Goal: Check status

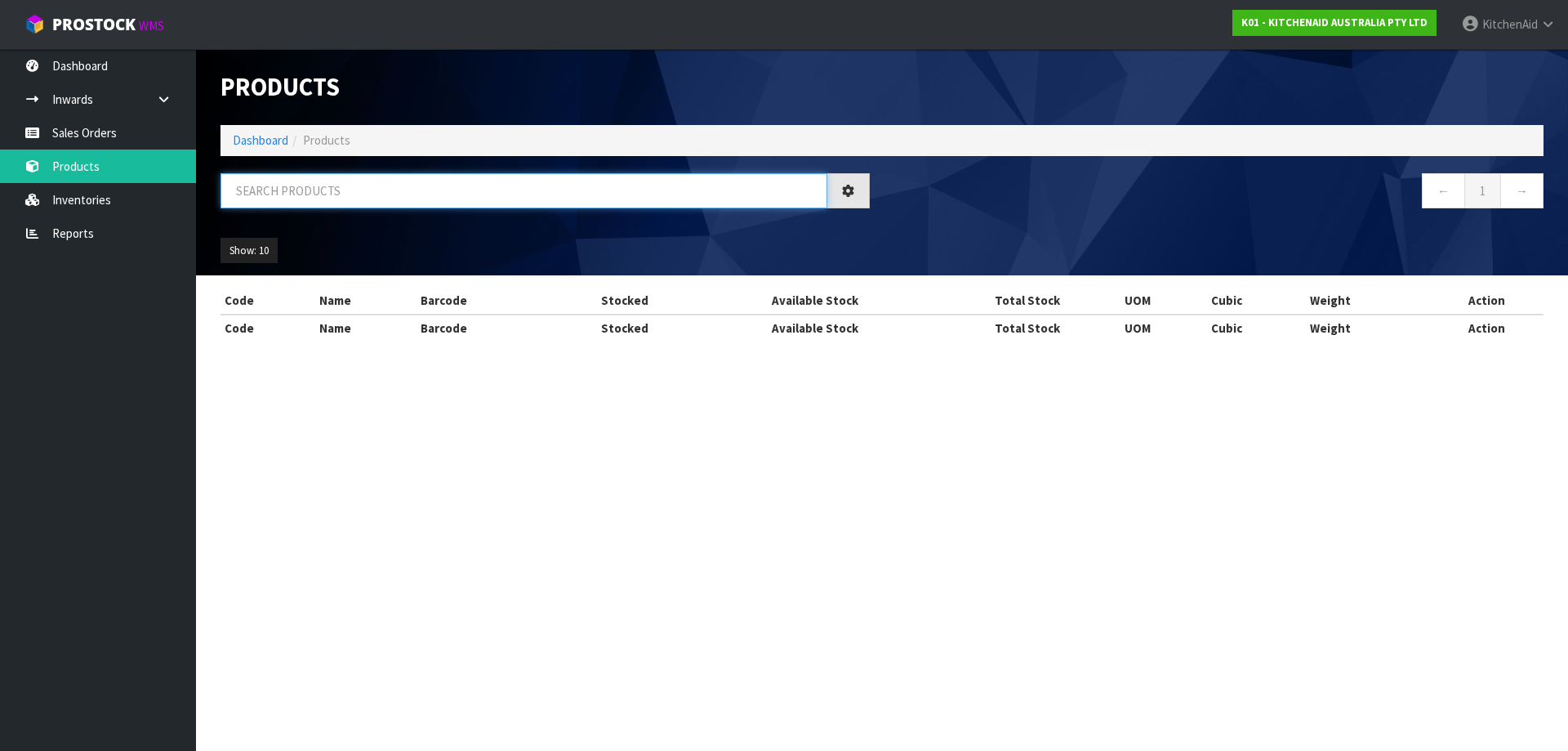
click at [349, 184] on input "text" at bounding box center [524, 190] width 607 height 35
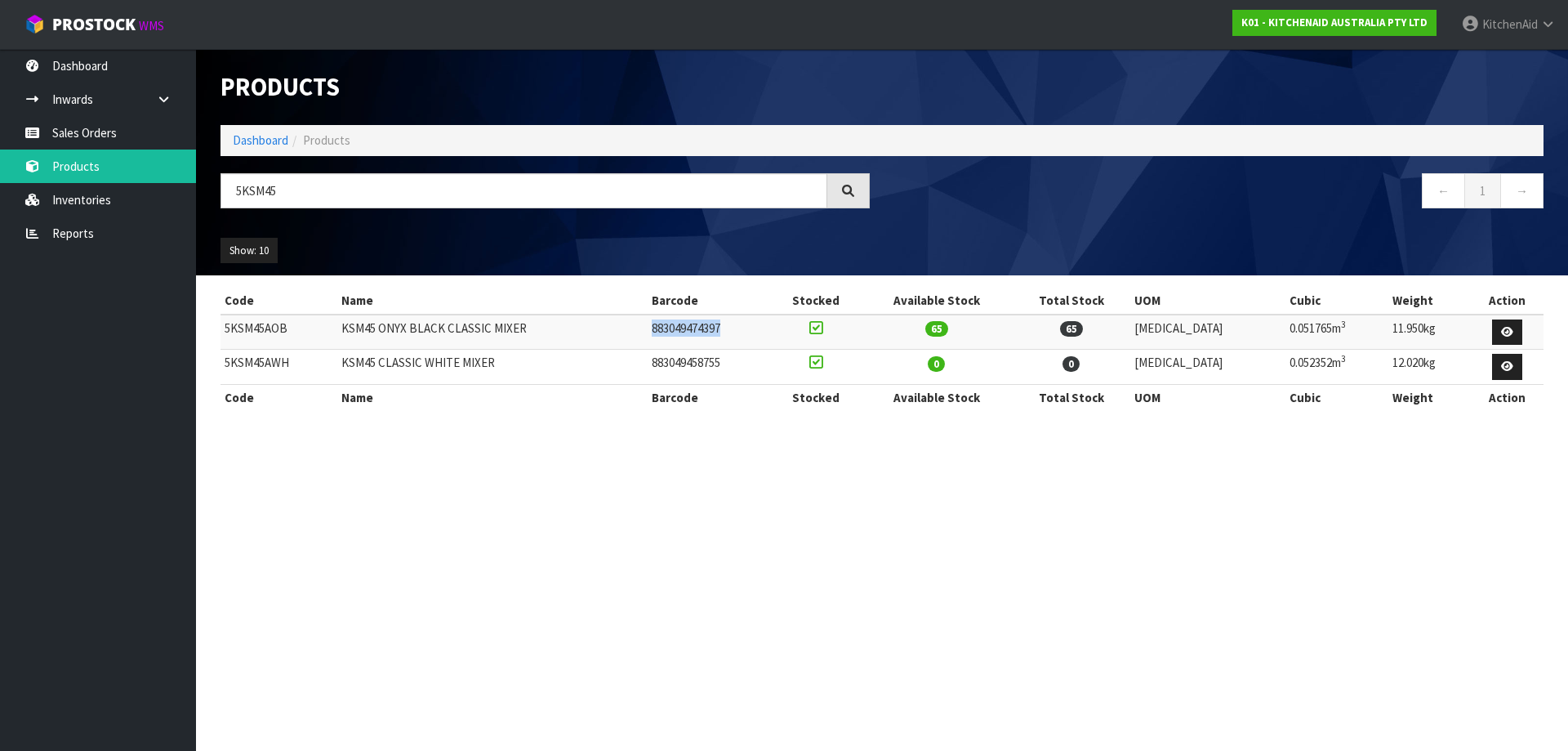
drag, startPoint x: 770, startPoint y: 337, endPoint x: 685, endPoint y: 331, distance: 85.2
click at [685, 331] on td "883049474397" at bounding box center [710, 331] width 124 height 35
copy td "883049474397"
drag, startPoint x: 279, startPoint y: 199, endPoint x: 264, endPoint y: 199, distance: 15.0
click at [264, 199] on input "5KSM45" at bounding box center [524, 190] width 607 height 35
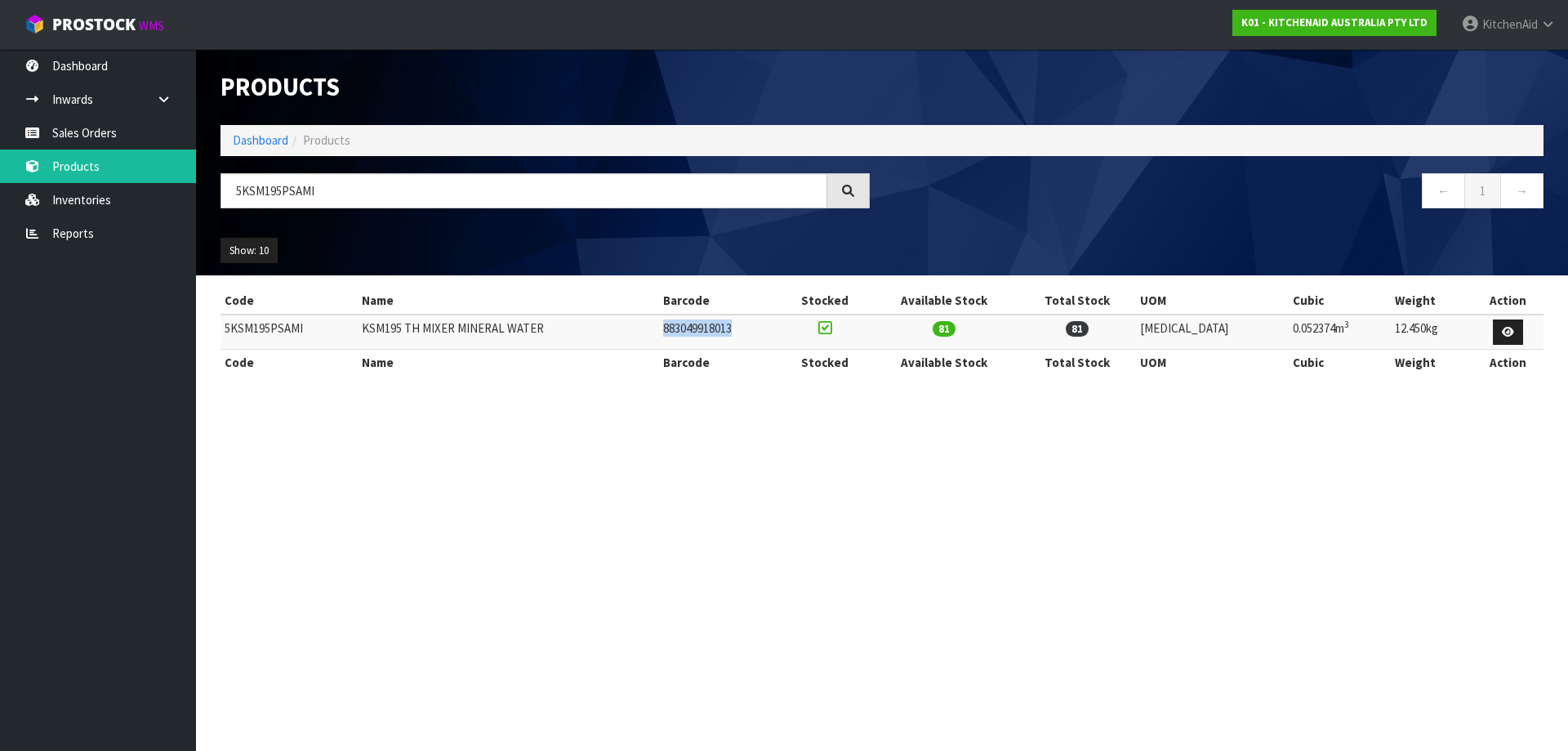
drag, startPoint x: 782, startPoint y: 334, endPoint x: 701, endPoint y: 328, distance: 81.2
click at [701, 328] on td "883049918013" at bounding box center [720, 331] width 122 height 35
copy td "883049918013"
drag, startPoint x: 317, startPoint y: 326, endPoint x: 222, endPoint y: 337, distance: 95.6
click at [222, 337] on td "5KSM195PSAMI" at bounding box center [289, 331] width 137 height 35
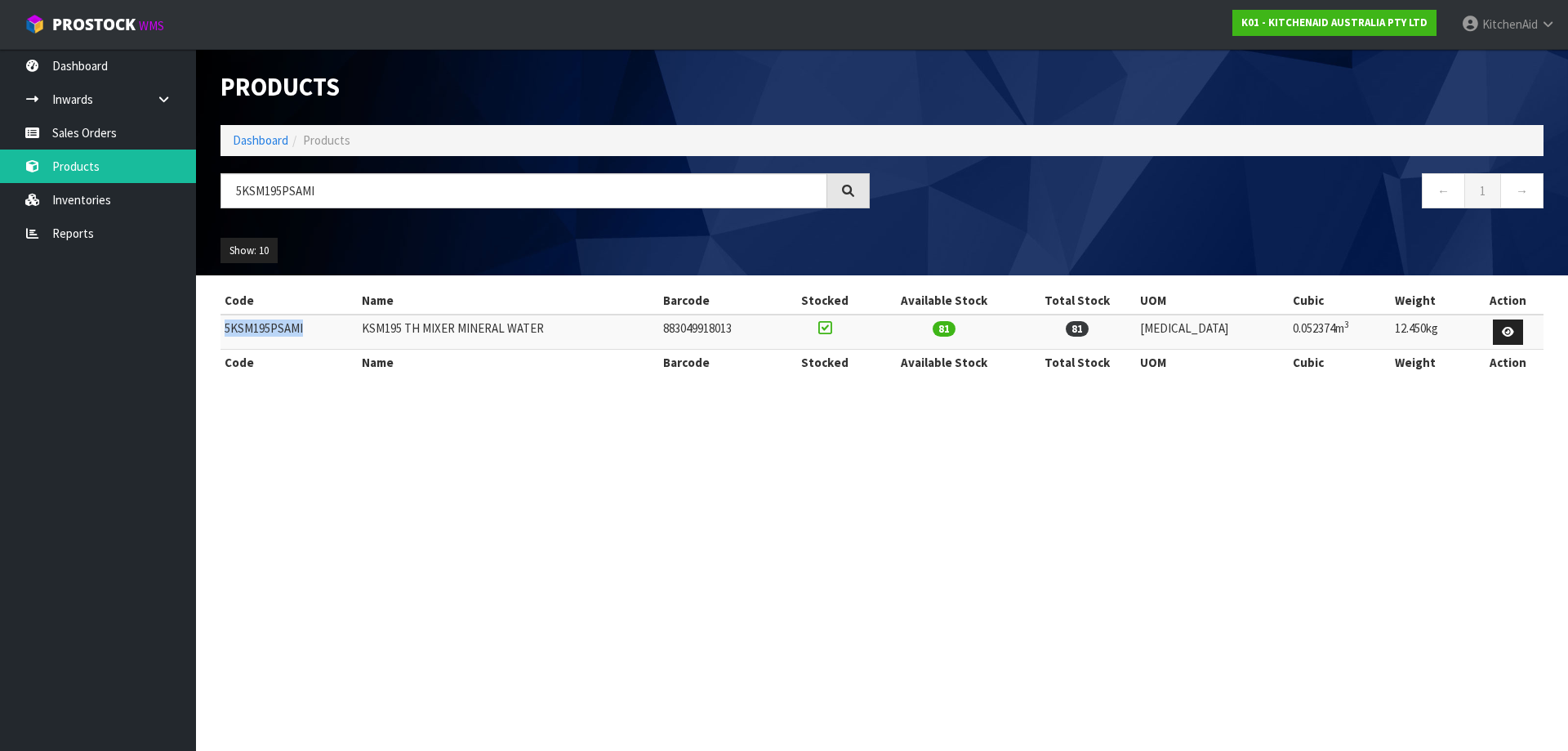
copy td "5KSM195PSAMI"
drag, startPoint x: 560, startPoint y: 328, endPoint x: 378, endPoint y: 337, distance: 182.2
click at [378, 337] on td "KSM195 TH MIXER MINERAL WATER" at bounding box center [508, 331] width 302 height 35
copy td "KSM195 TH MIXER MINERAL WATER"
drag, startPoint x: 323, startPoint y: 189, endPoint x: 270, endPoint y: 195, distance: 53.3
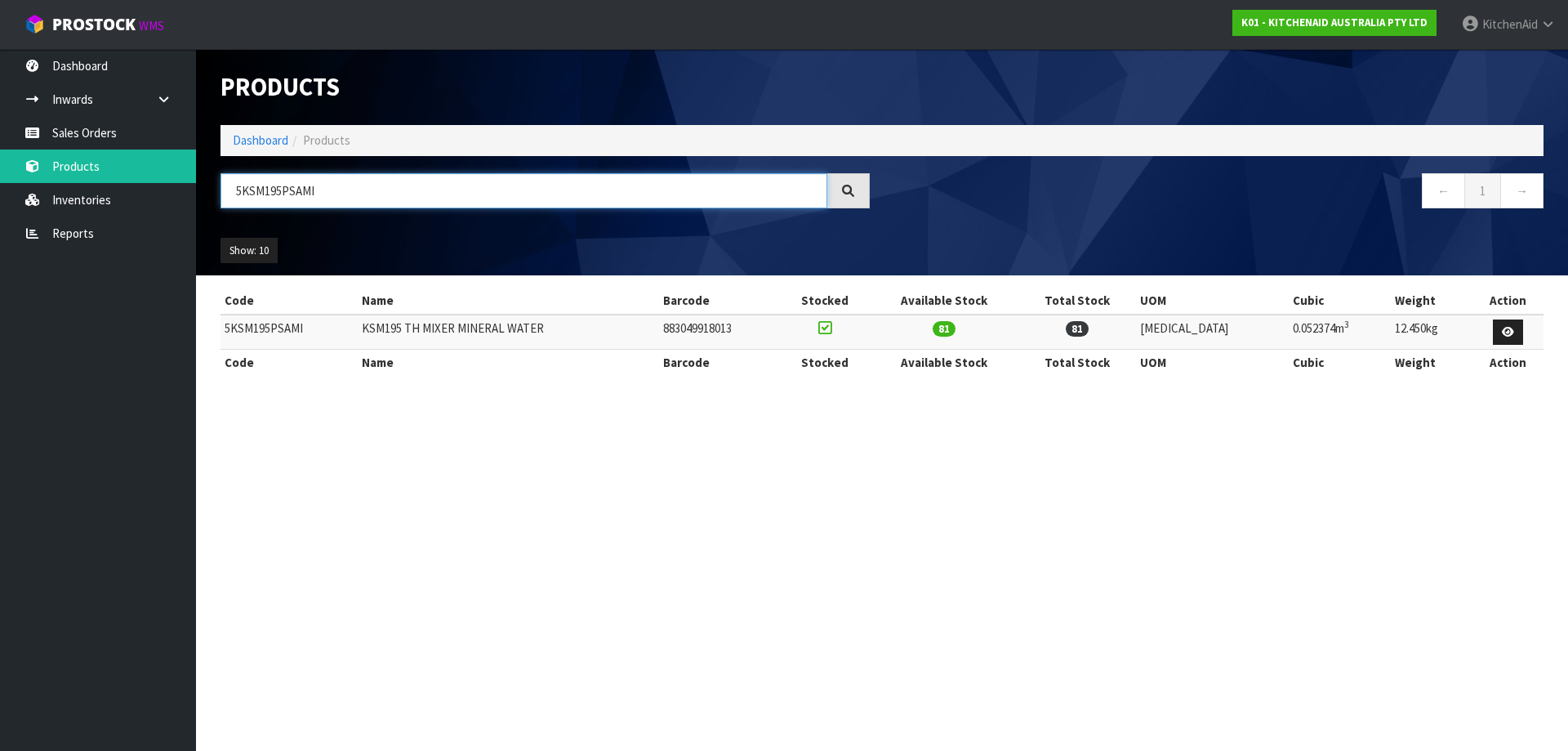
click at [270, 195] on input "5KSM195PSAMI" at bounding box center [524, 190] width 607 height 35
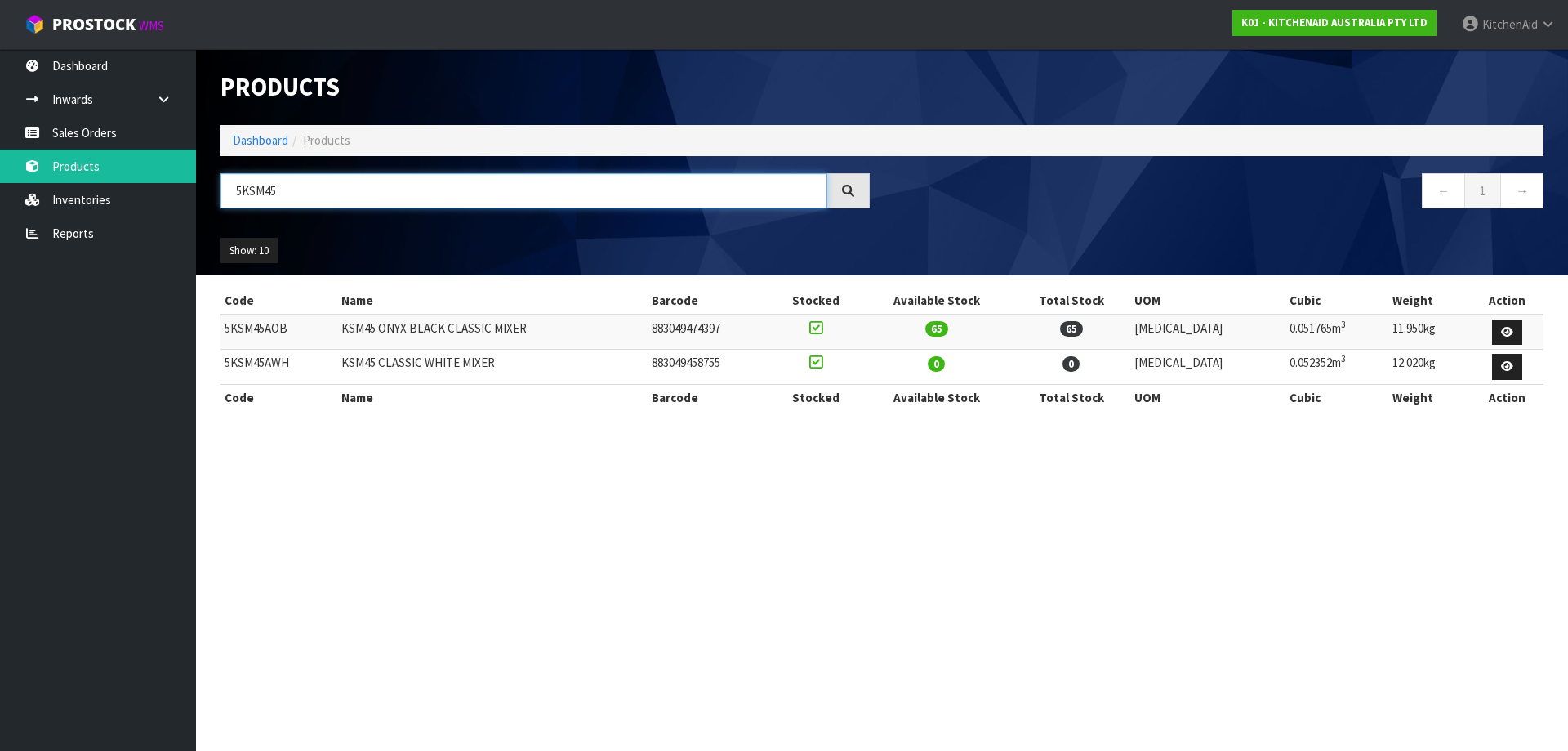
type input "5KSM45"
drag, startPoint x: 292, startPoint y: 332, endPoint x: 224, endPoint y: 331, distance: 68.0
click at [224, 331] on td "5KSM45AOB" at bounding box center [279, 331] width 117 height 35
copy td "5KSM45AOB"
drag, startPoint x: 541, startPoint y: 329, endPoint x: 353, endPoint y: 334, distance: 188.1
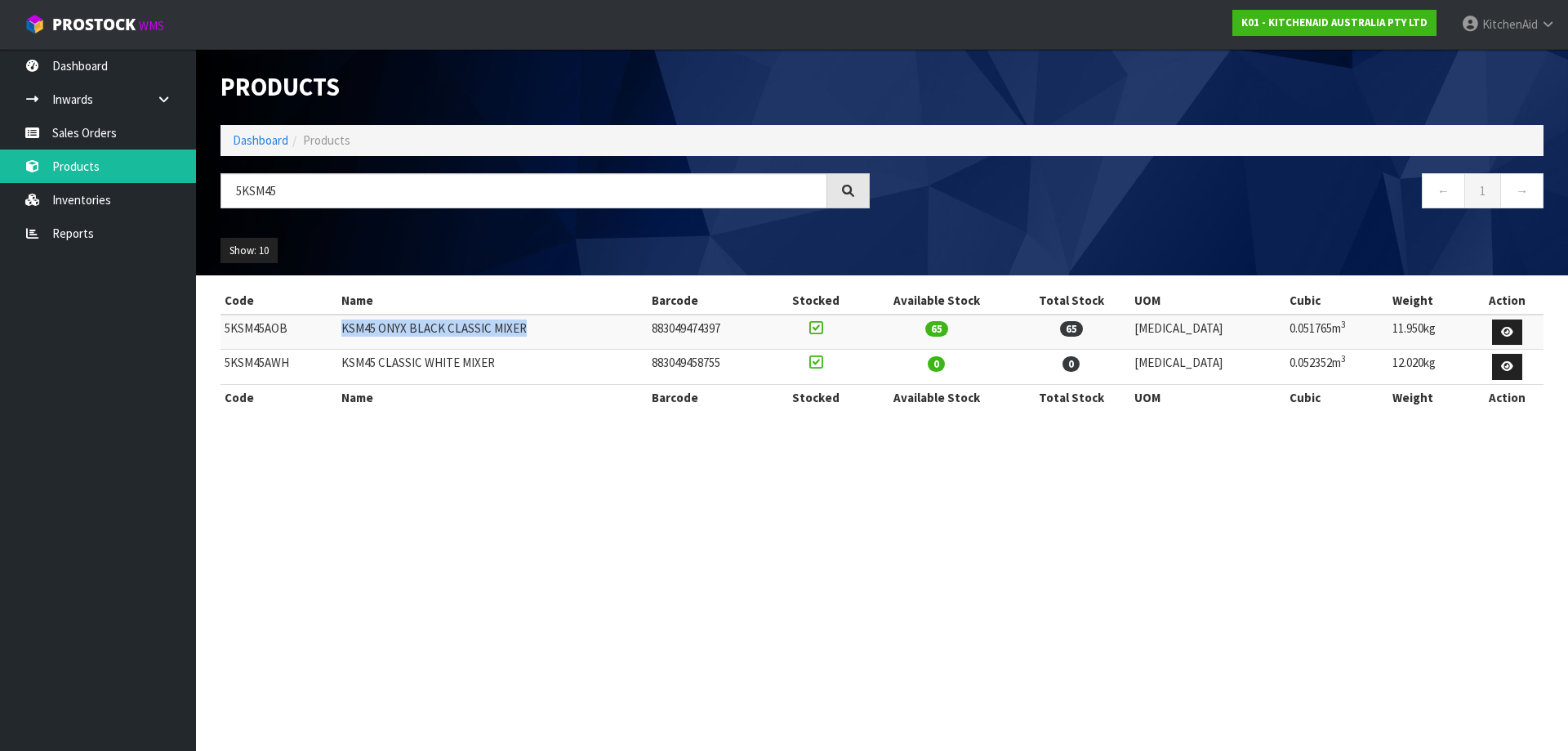
click at [353, 334] on td "KSM45 ONYX BLACK CLASSIC MIXER" at bounding box center [492, 331] width 311 height 35
copy td "KSM45 ONYX BLACK CLASSIC MIXER"
click at [101, 129] on link "Sales Orders" at bounding box center [98, 132] width 196 height 33
